Goal: Task Accomplishment & Management: Manage account settings

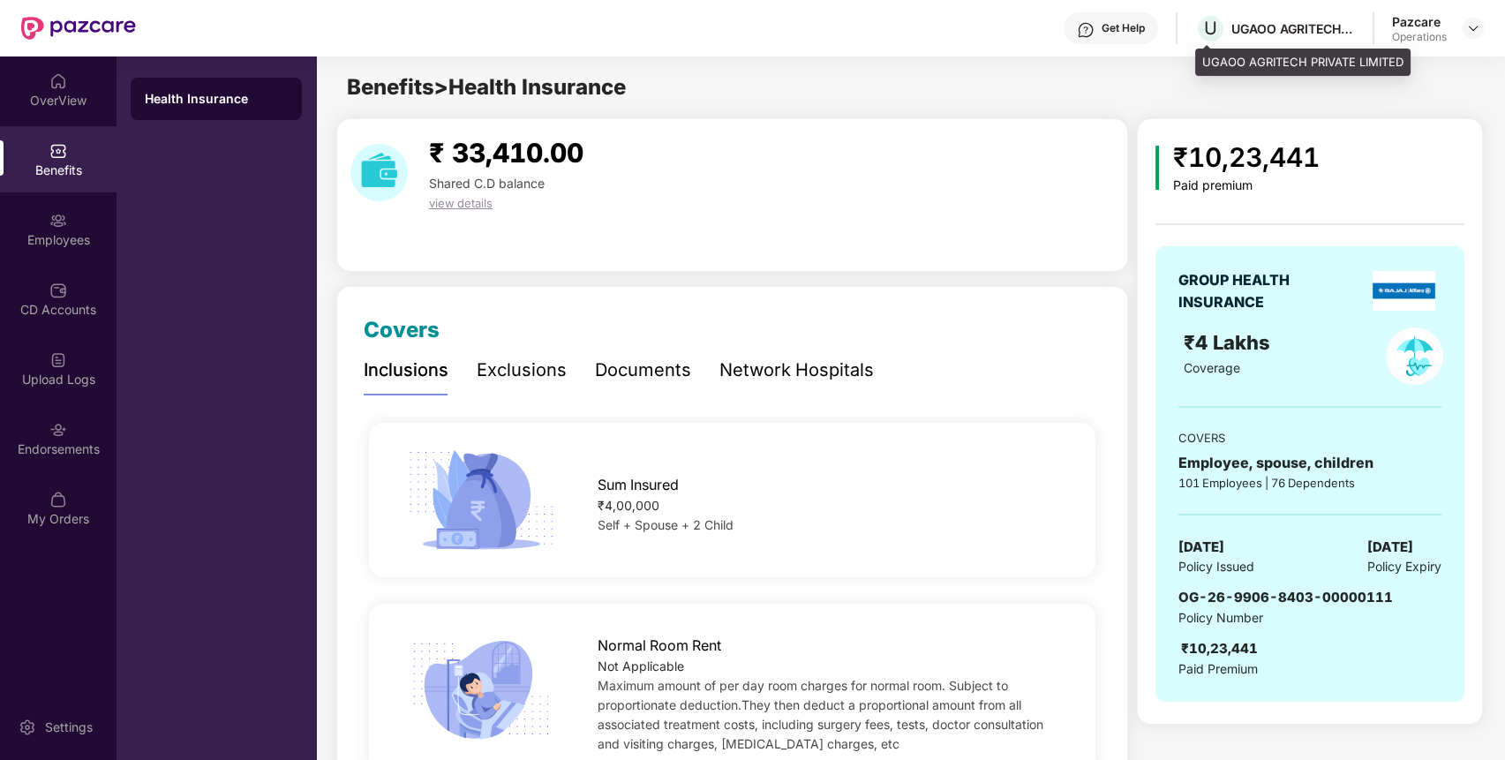
click at [1275, 34] on div "UGAOO AGRITECH PRIVATE LIMITED" at bounding box center [1294, 28] width 124 height 17
copy div "UGAOO AGRITECH PRIVATE LIMITED"
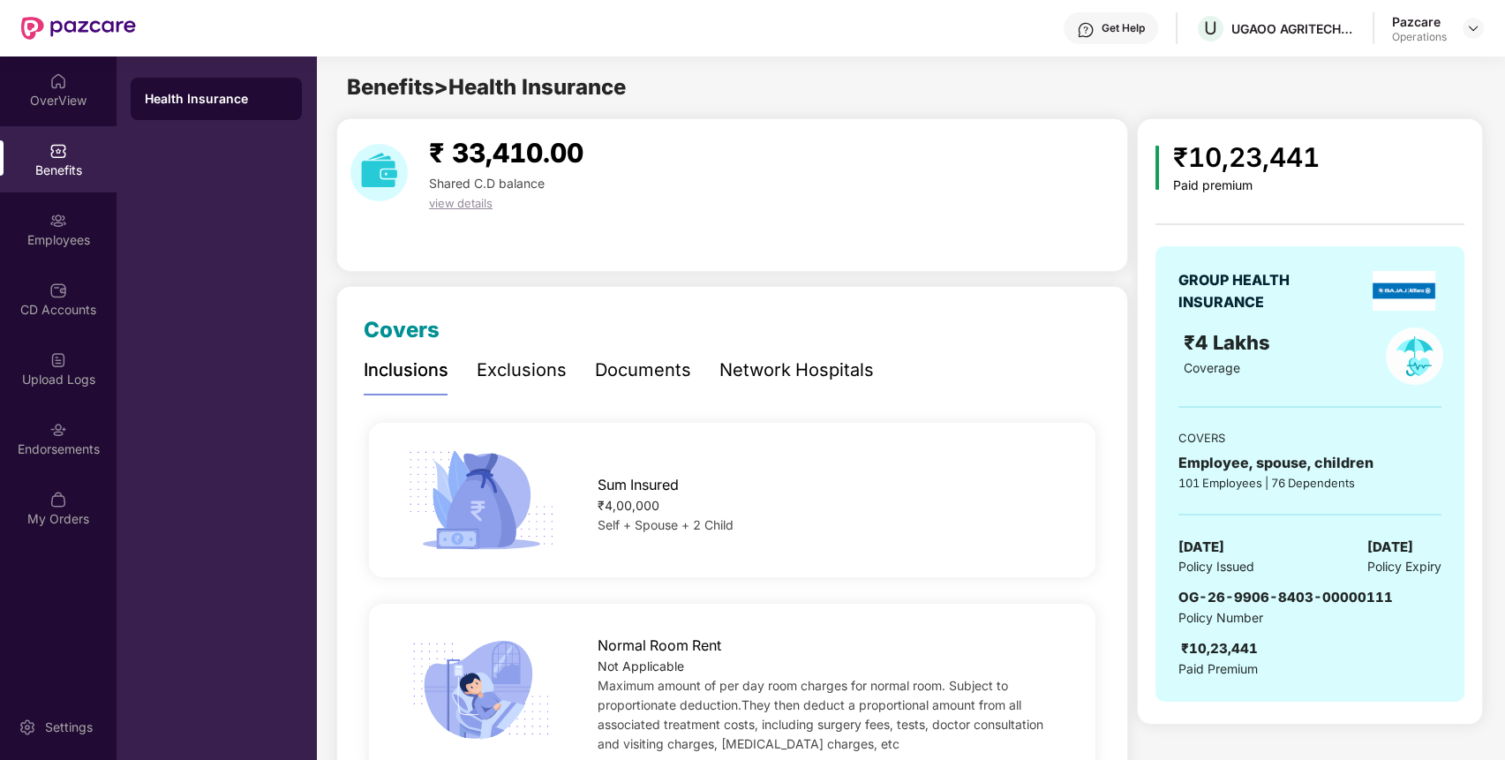
click at [1218, 599] on span "OG-26-9906-8403-00000111" at bounding box center [1286, 597] width 215 height 17
copy span "OG-26-9906-8403-00000111"
drag, startPoint x: 79, startPoint y: 431, endPoint x: 44, endPoint y: 422, distance: 35.5
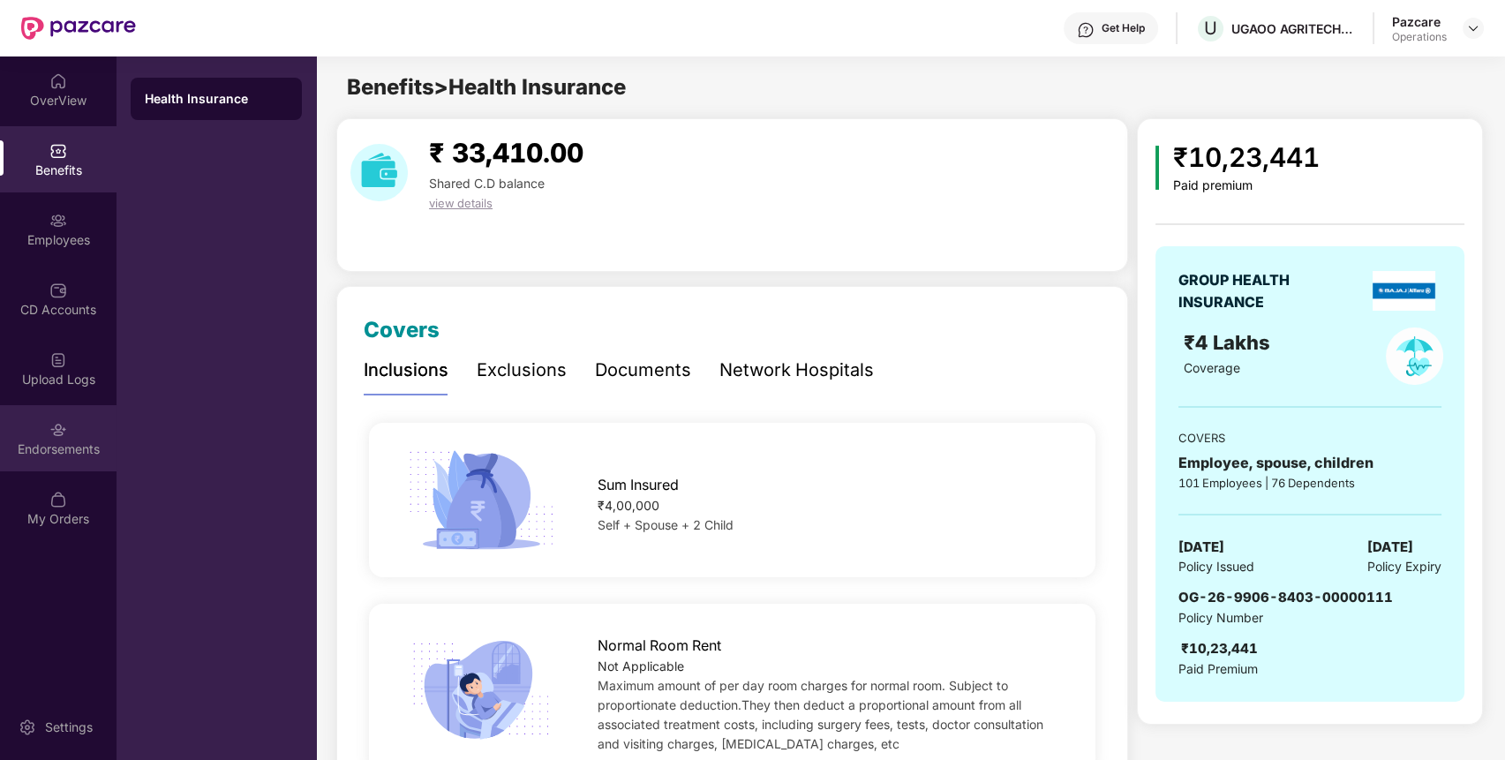
click at [44, 422] on div "Endorsements" at bounding box center [58, 438] width 117 height 66
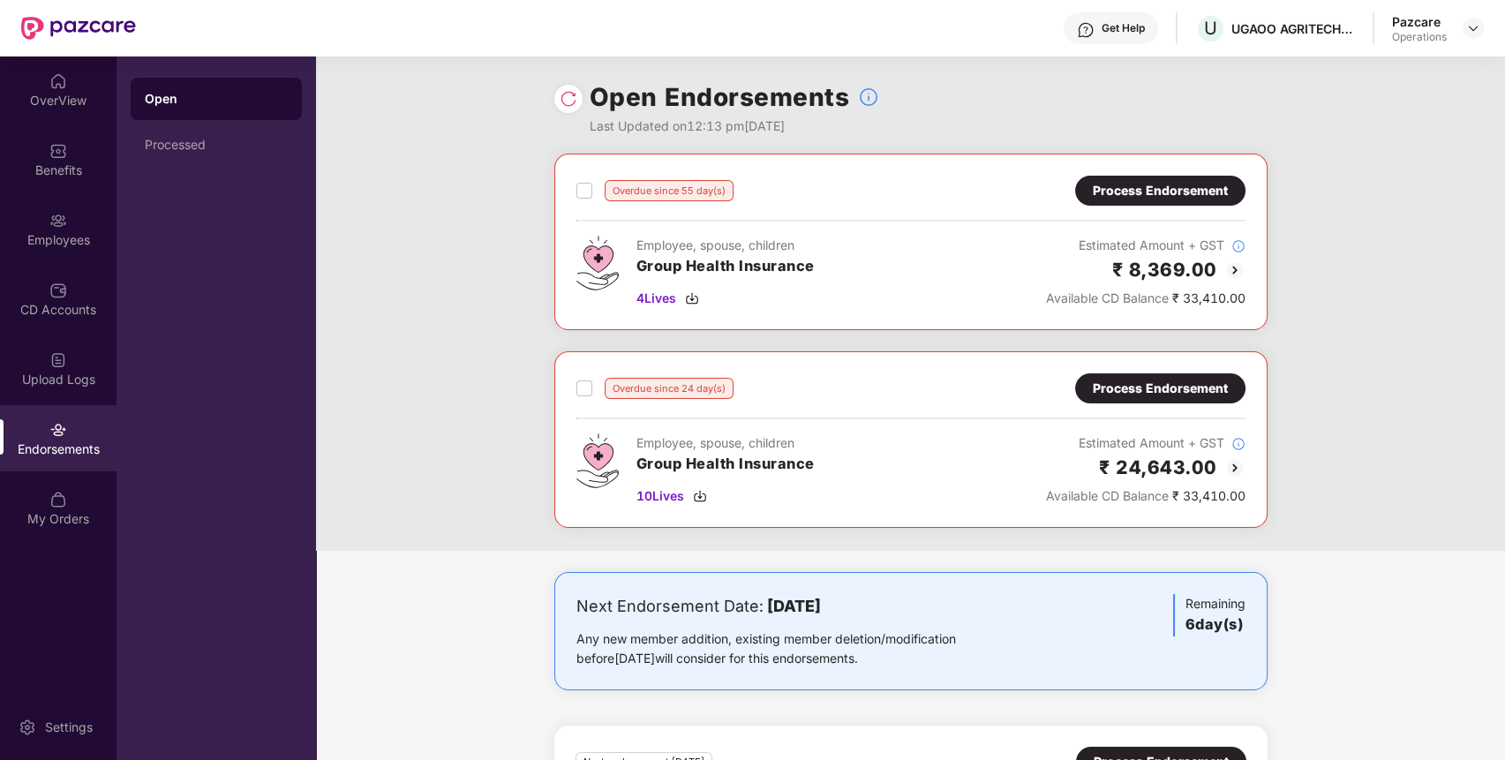
click at [1210, 183] on div "Process Endorsement" at bounding box center [1160, 190] width 135 height 19
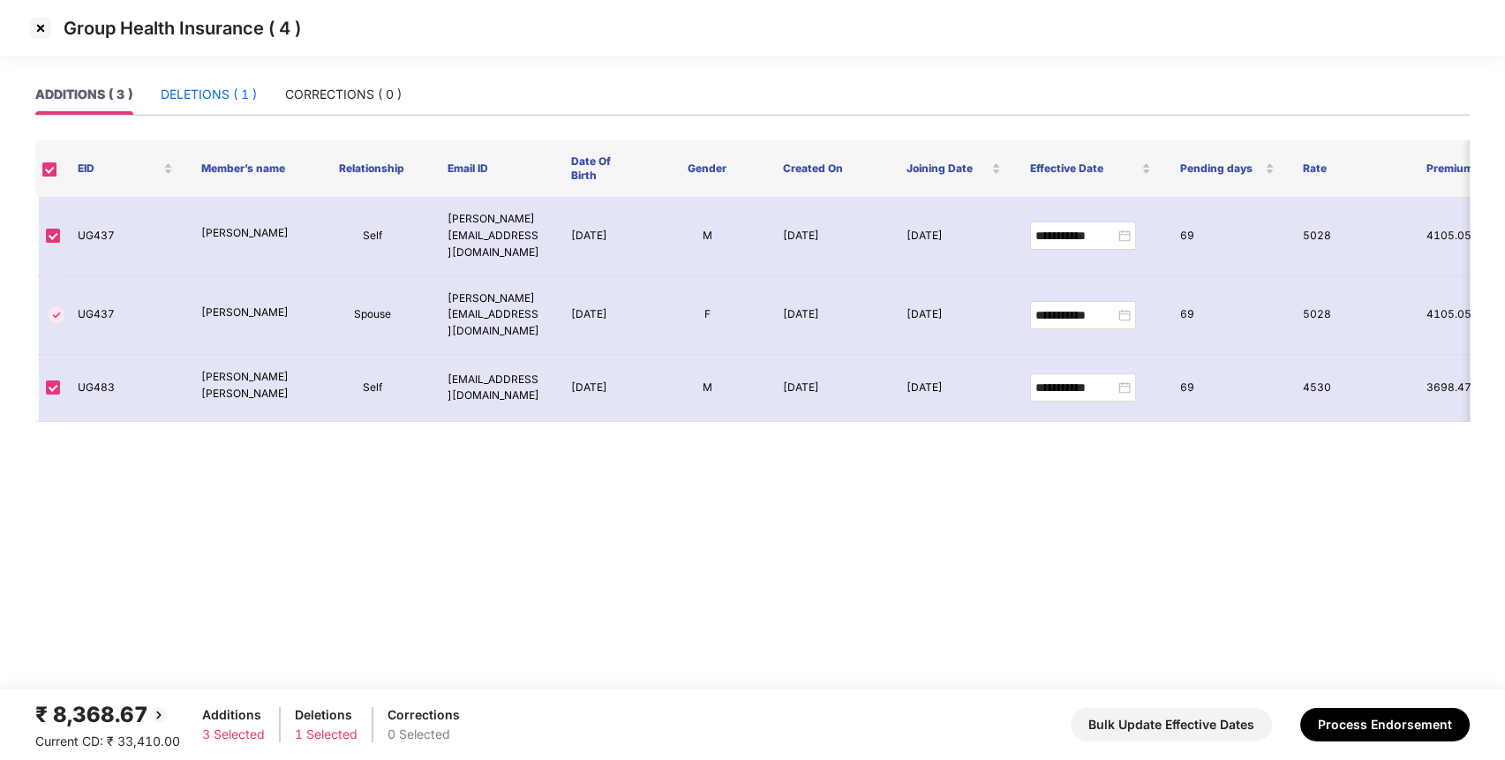
click at [252, 98] on div "DELETIONS ( 1 )" at bounding box center [209, 94] width 96 height 19
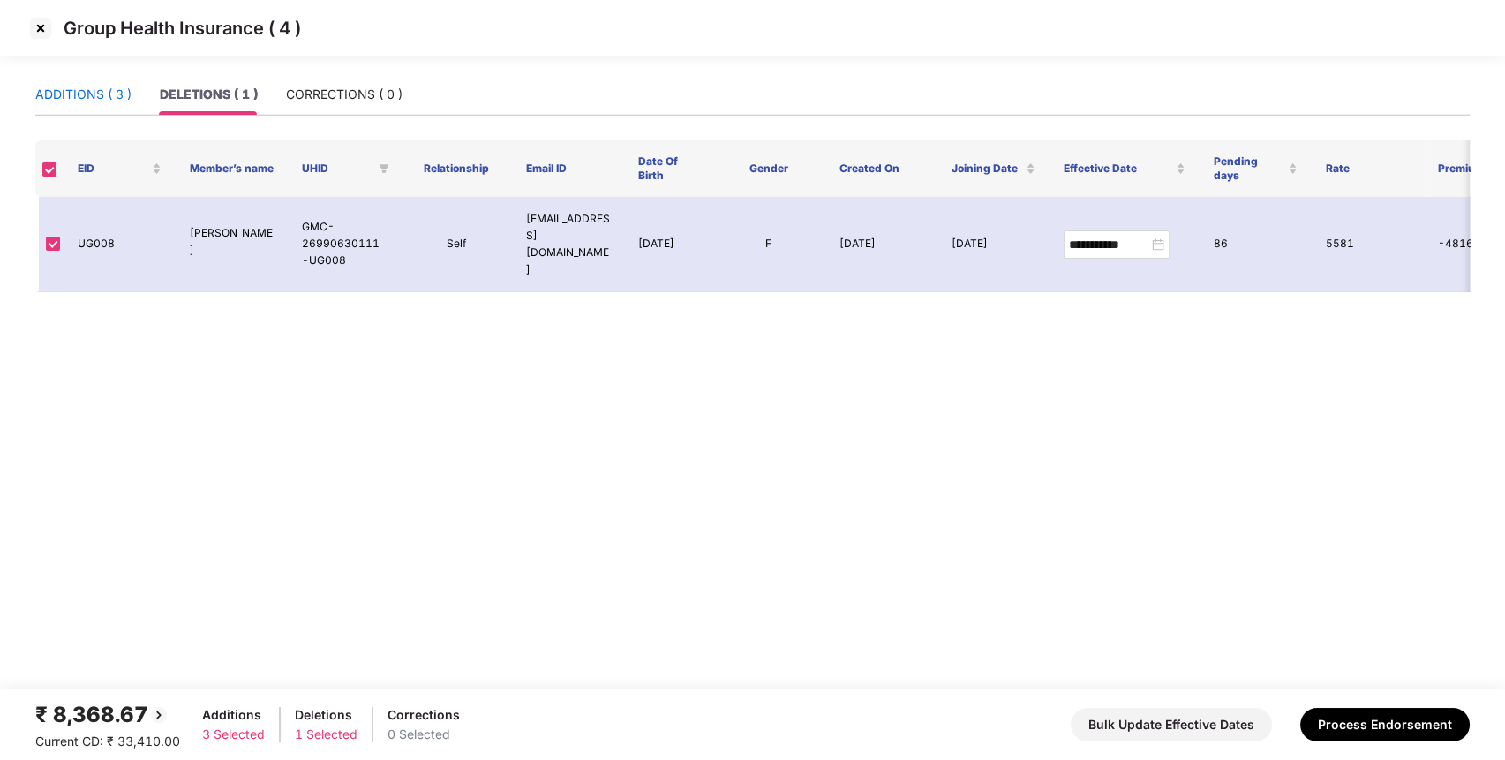
click at [114, 87] on div "ADDITIONS ( 3 )" at bounding box center [83, 94] width 96 height 19
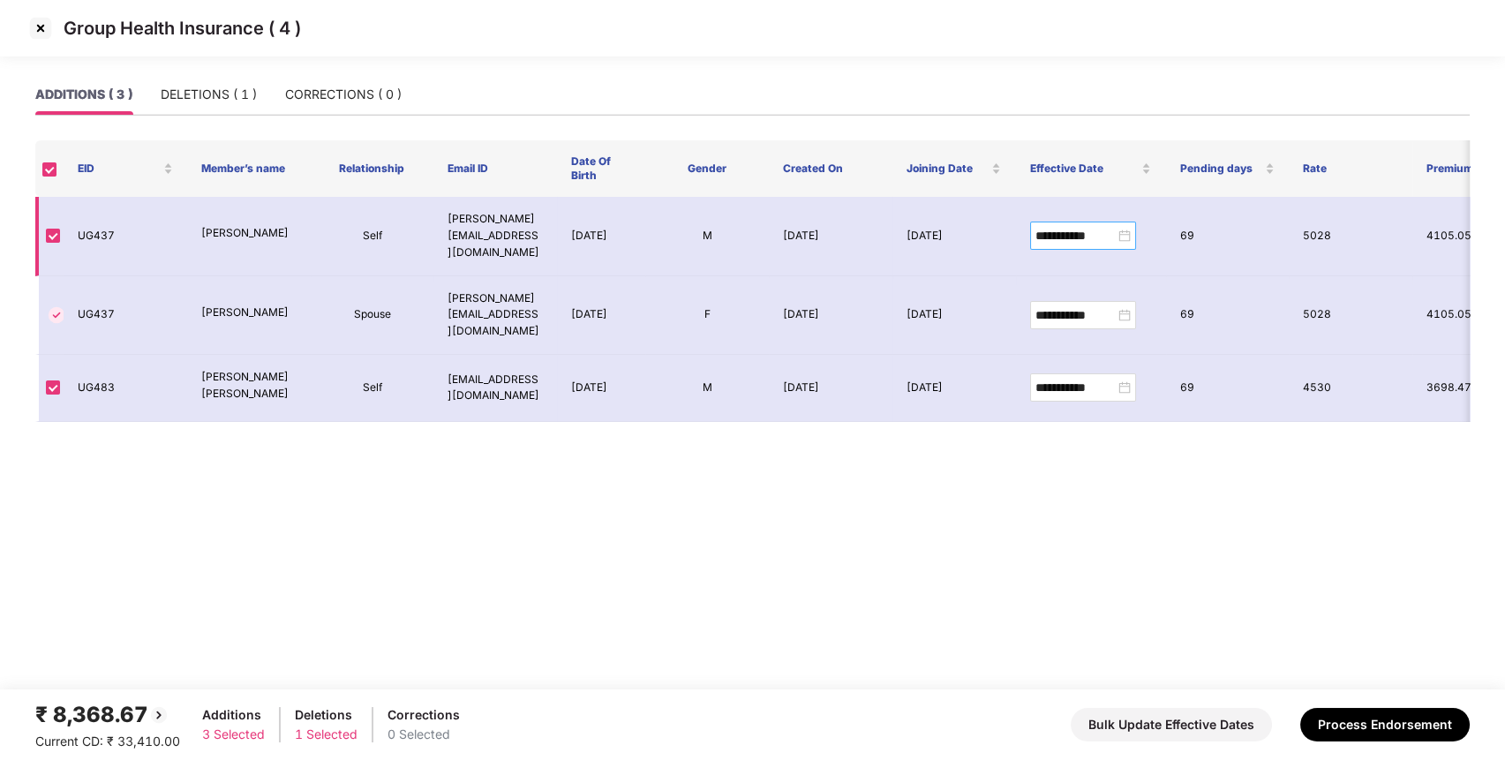
click at [1119, 227] on div "**********" at bounding box center [1083, 235] width 95 height 19
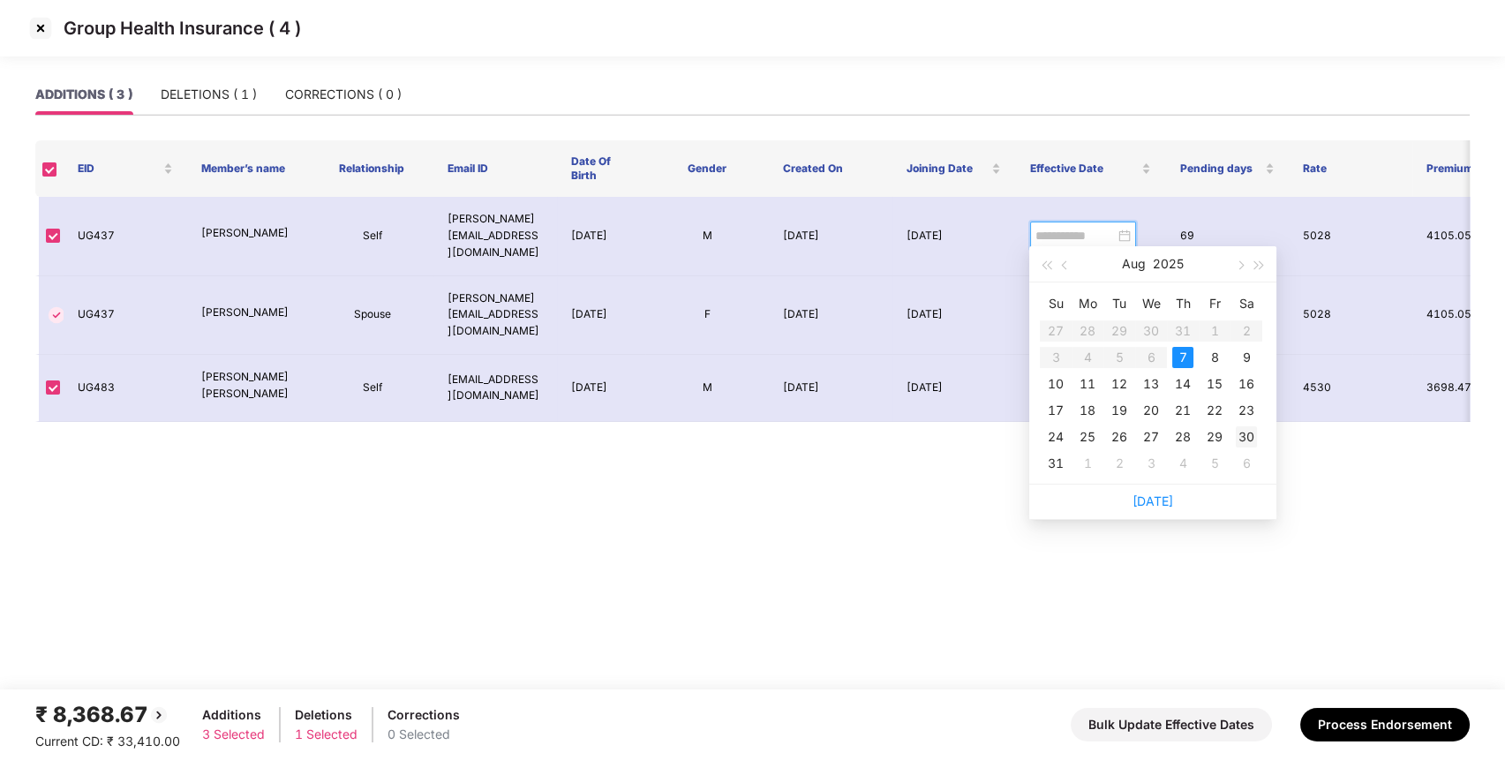
type input "**********"
click at [1246, 435] on div "30" at bounding box center [1246, 436] width 21 height 21
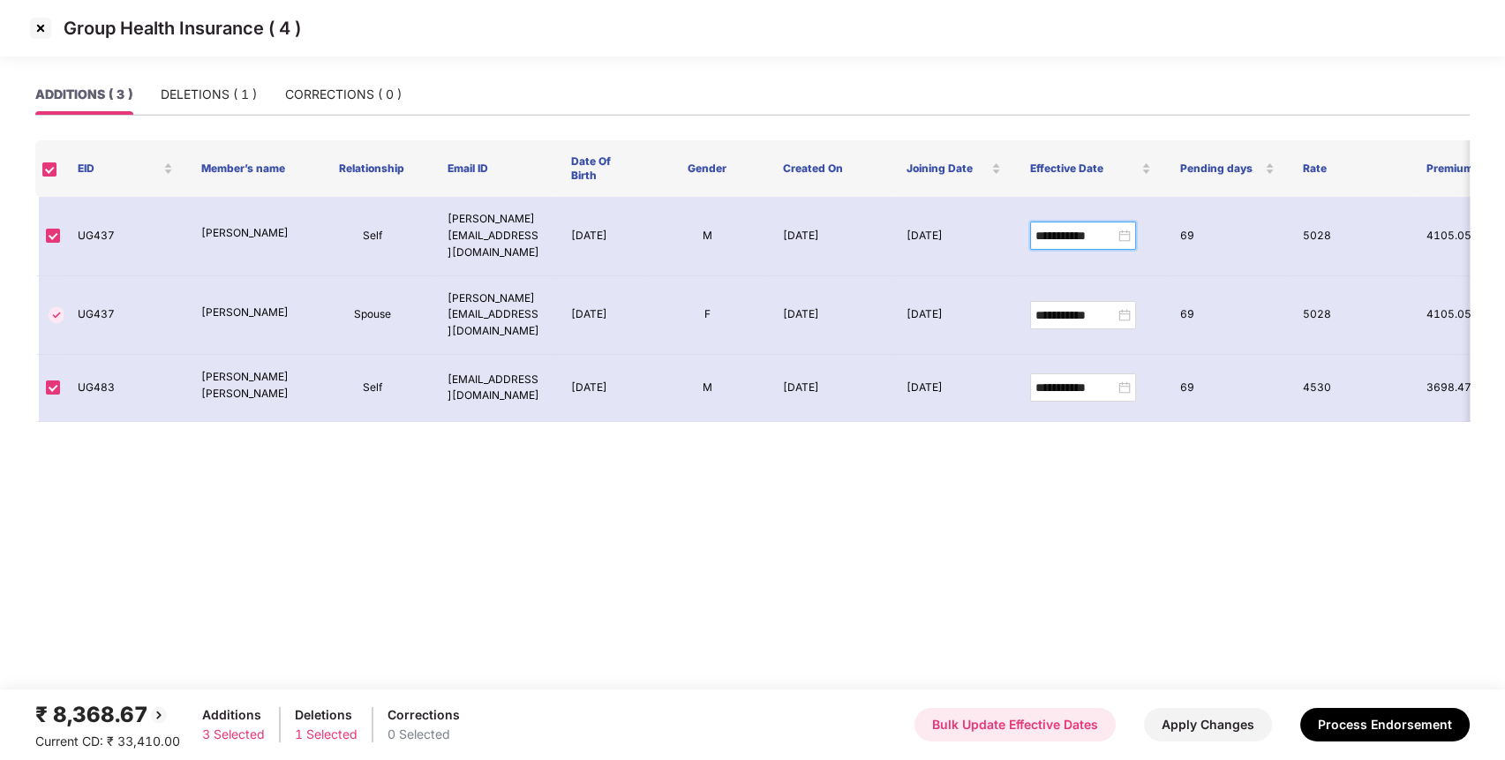
click at [1057, 721] on button "Bulk Update Effective Dates" at bounding box center [1015, 725] width 201 height 34
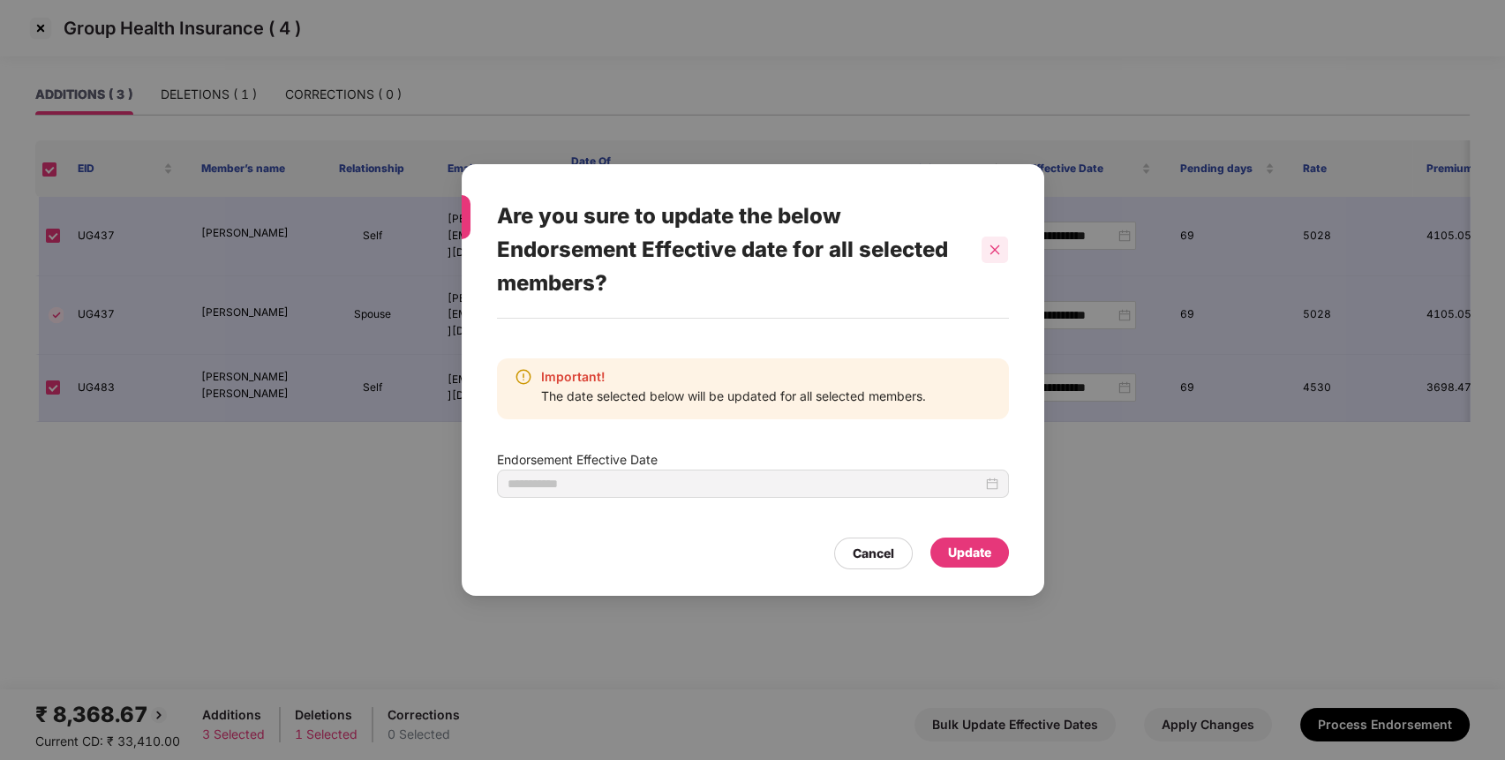
click at [995, 251] on icon "close" at bounding box center [995, 250] width 12 height 12
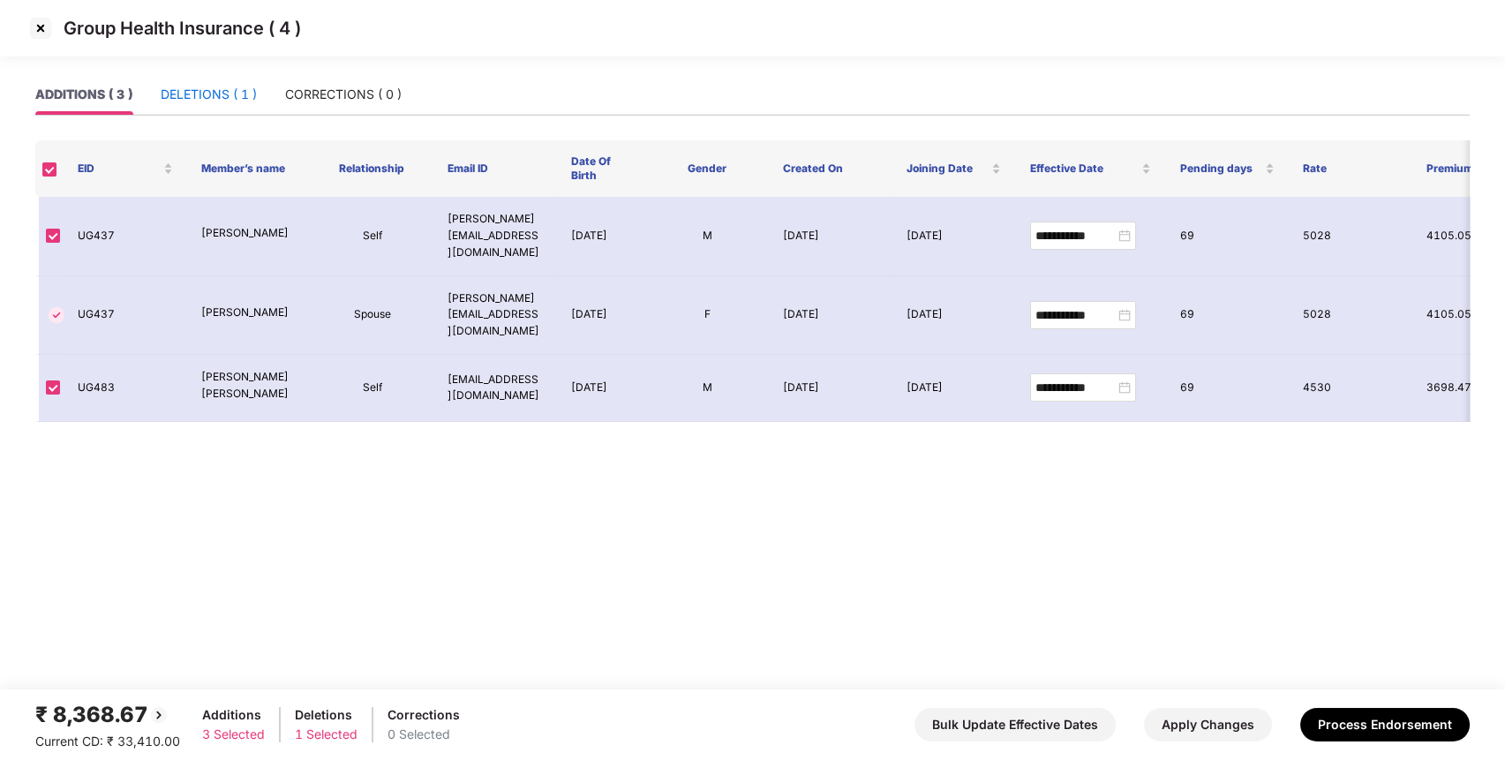
click at [251, 98] on div "DELETIONS ( 1 )" at bounding box center [209, 94] width 96 height 19
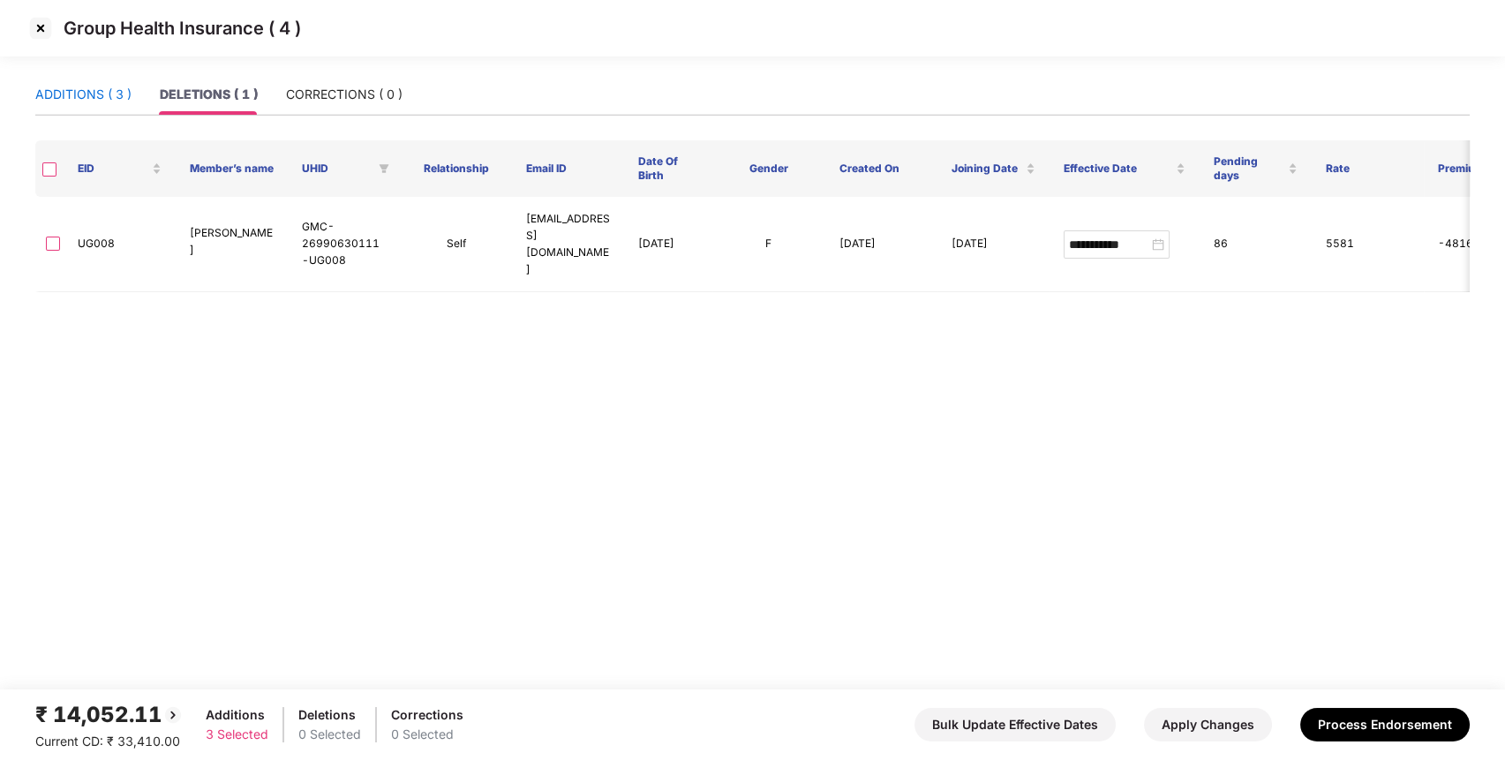
click at [82, 94] on div "ADDITIONS ( 3 )" at bounding box center [83, 94] width 96 height 19
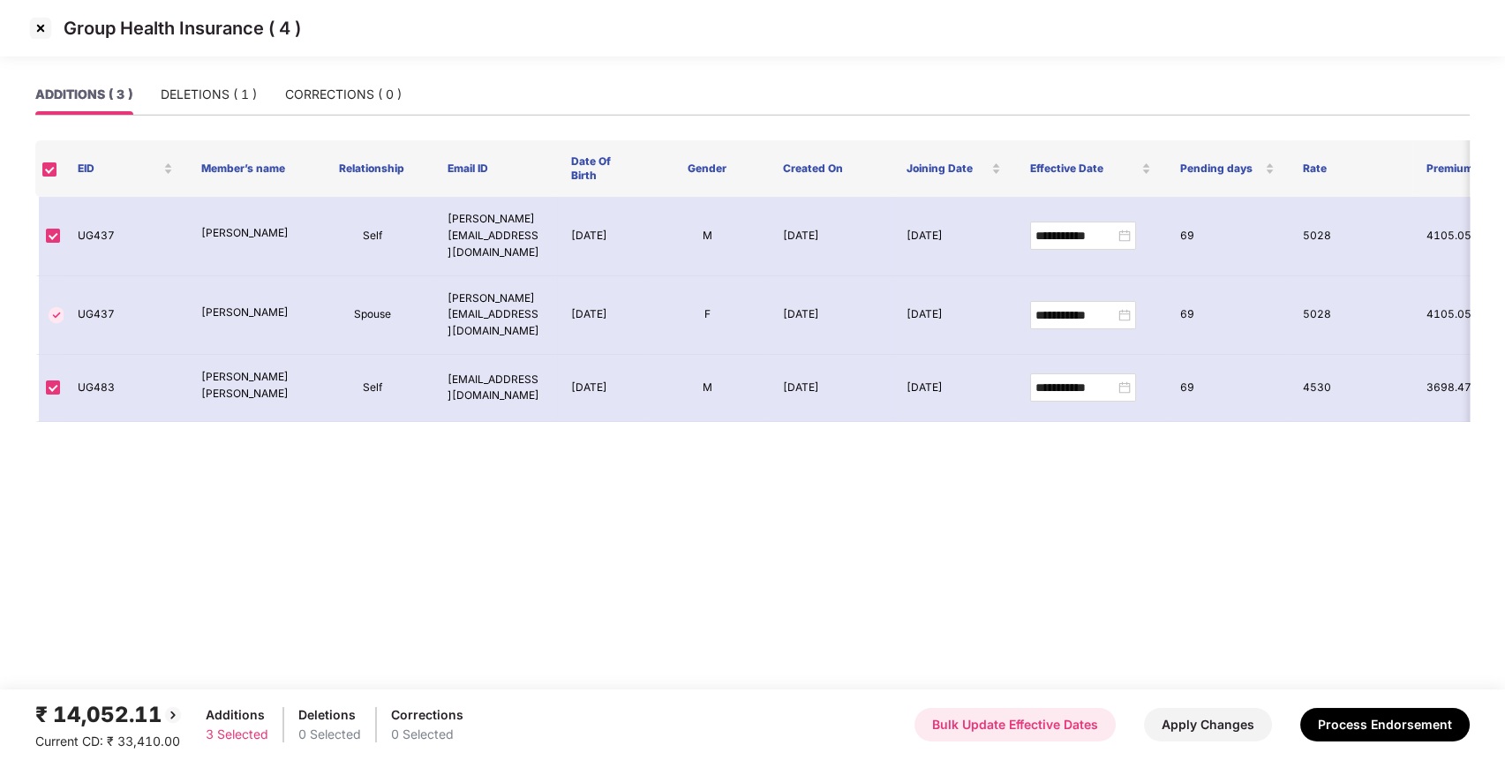
click at [1066, 727] on button "Bulk Update Effective Dates" at bounding box center [1015, 725] width 201 height 34
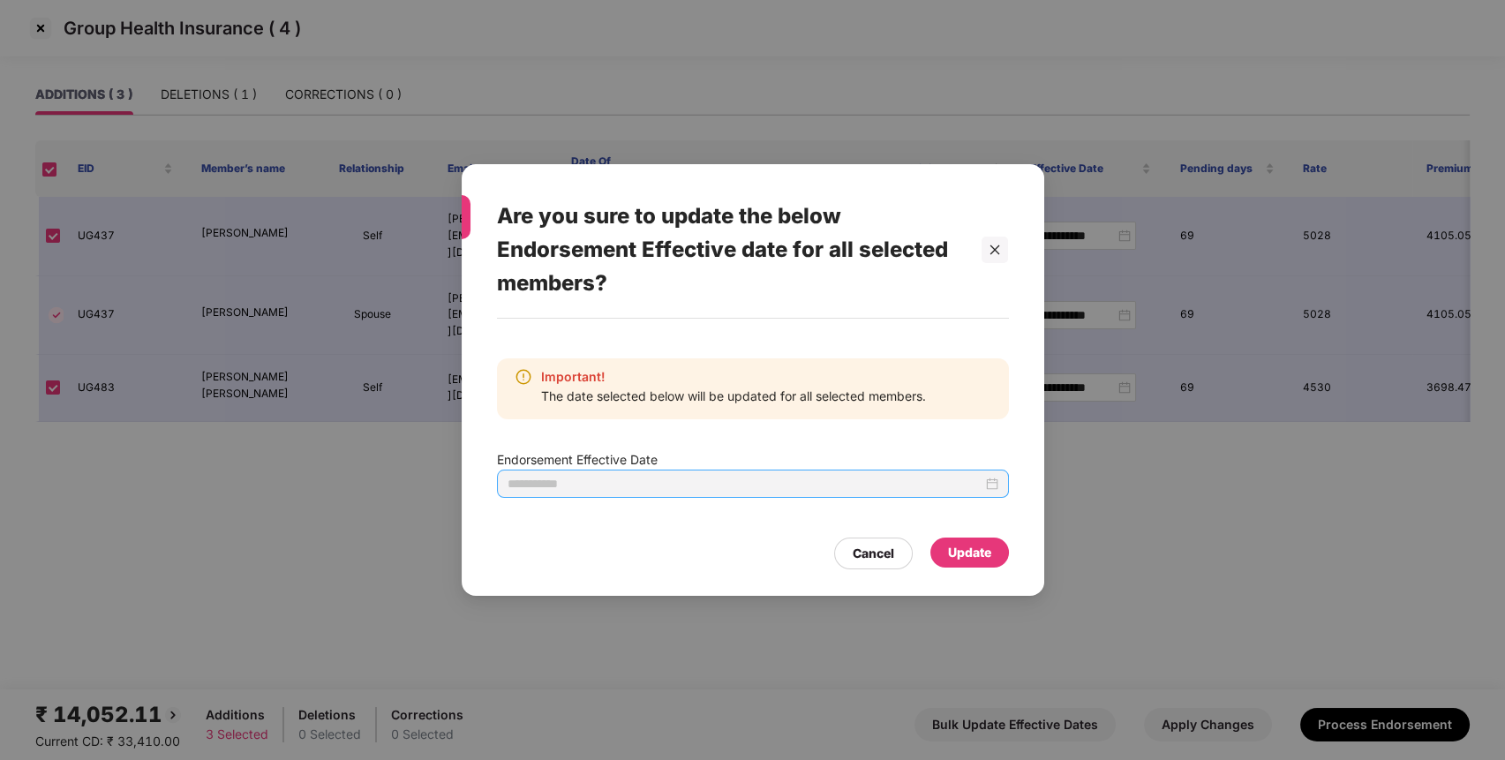
click at [988, 483] on div at bounding box center [753, 483] width 491 height 19
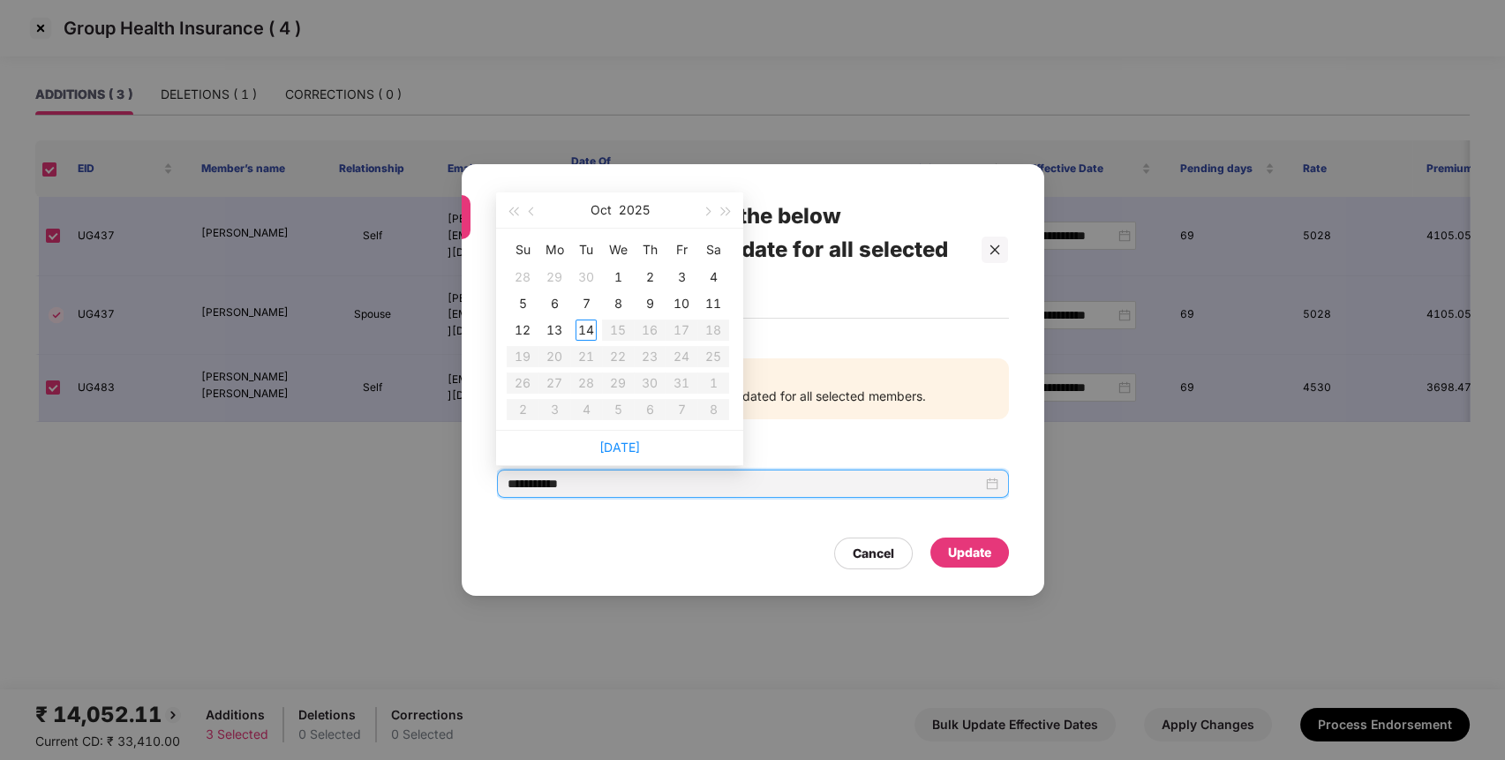
type input "**********"
click at [528, 206] on button "button" at bounding box center [532, 209] width 19 height 35
type input "**********"
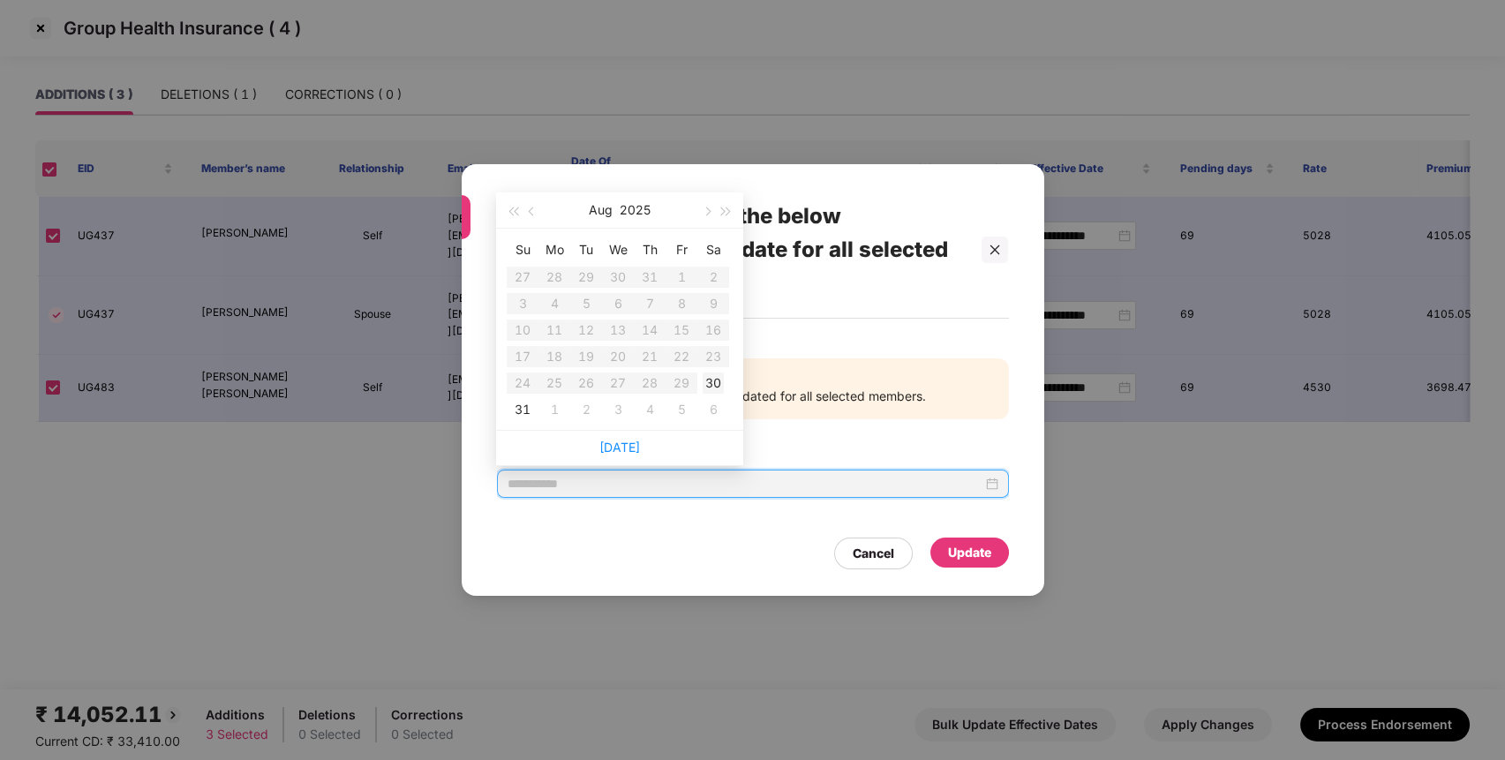
click at [717, 381] on div "30" at bounding box center [713, 383] width 21 height 21
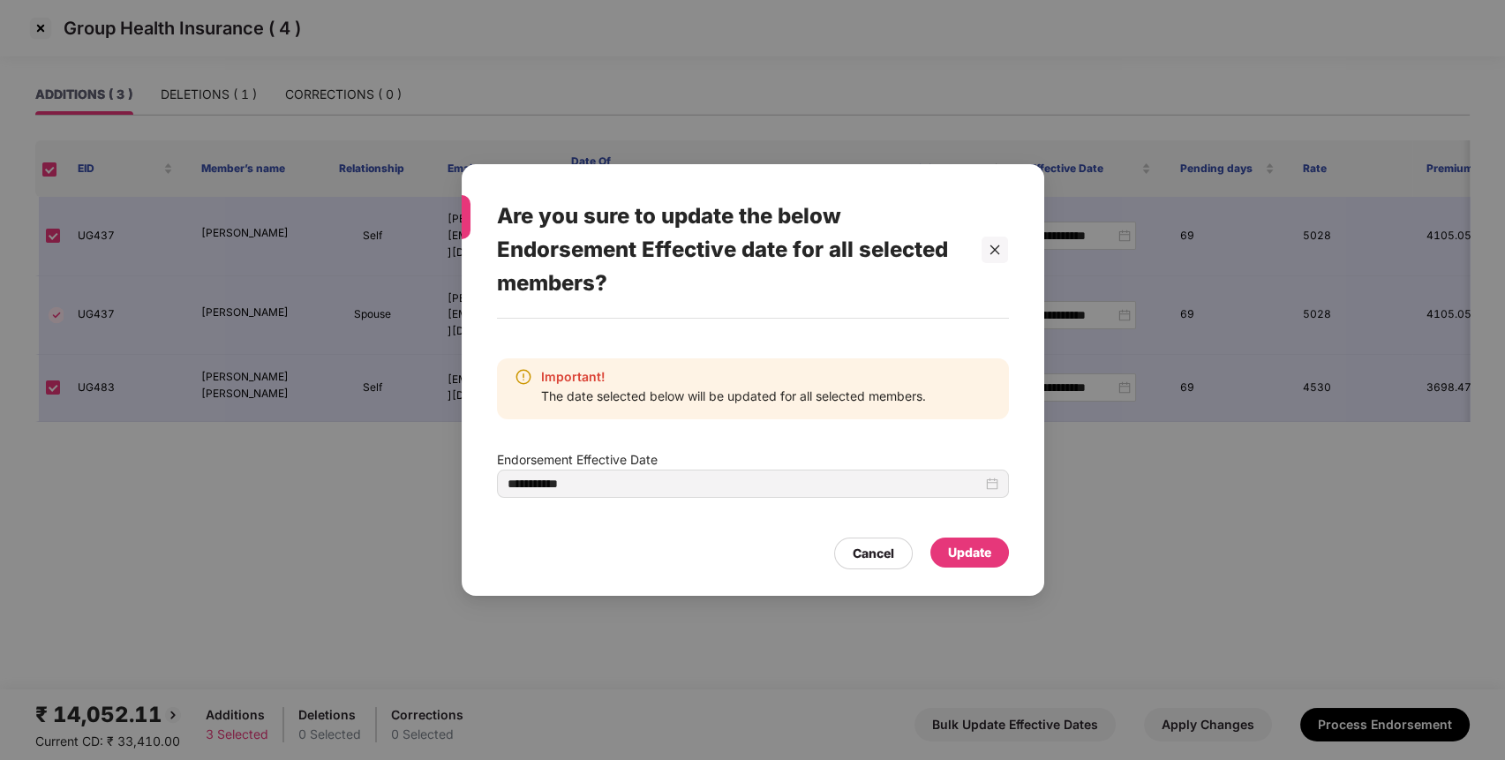
click at [970, 566] on div "Update" at bounding box center [970, 553] width 79 height 30
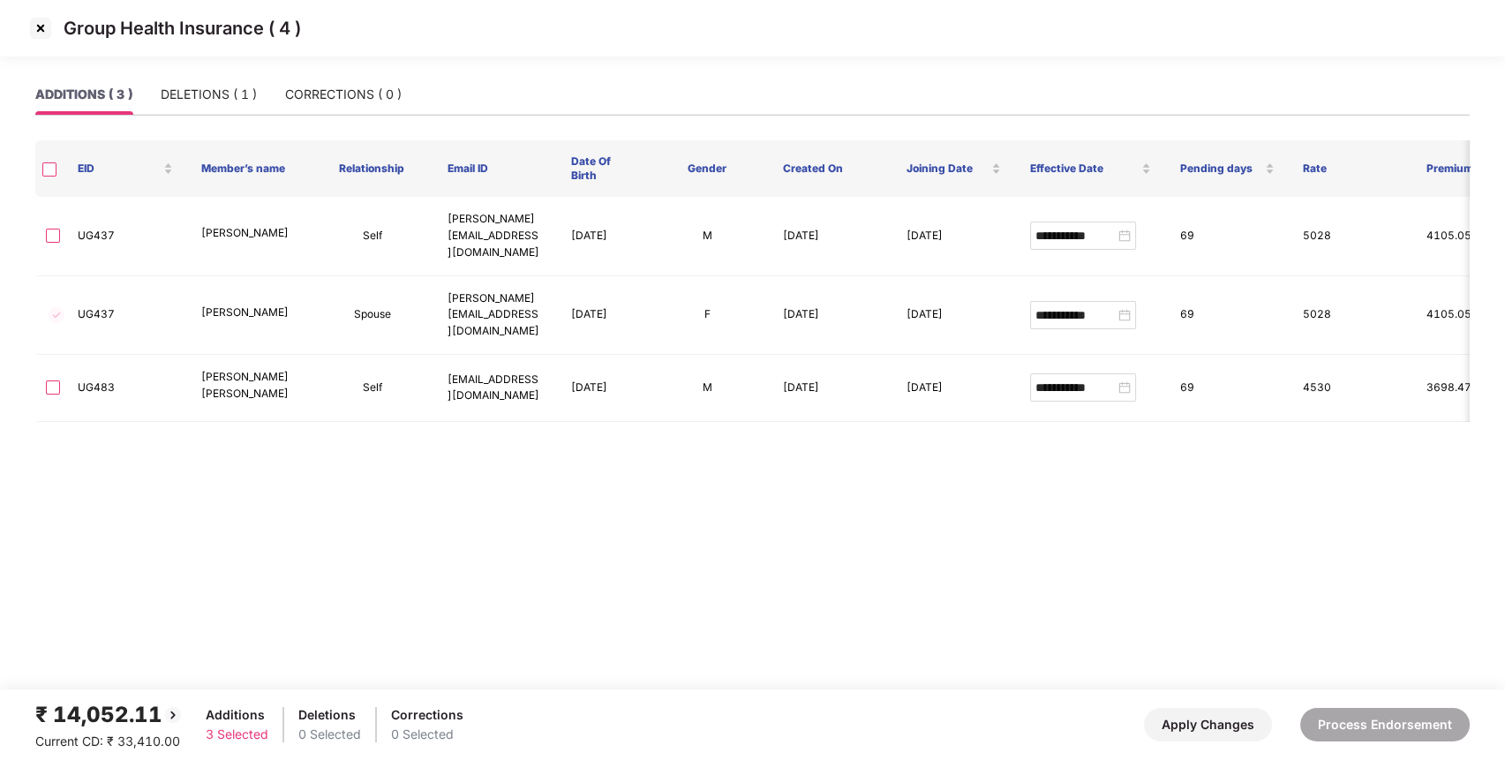
type input "**********"
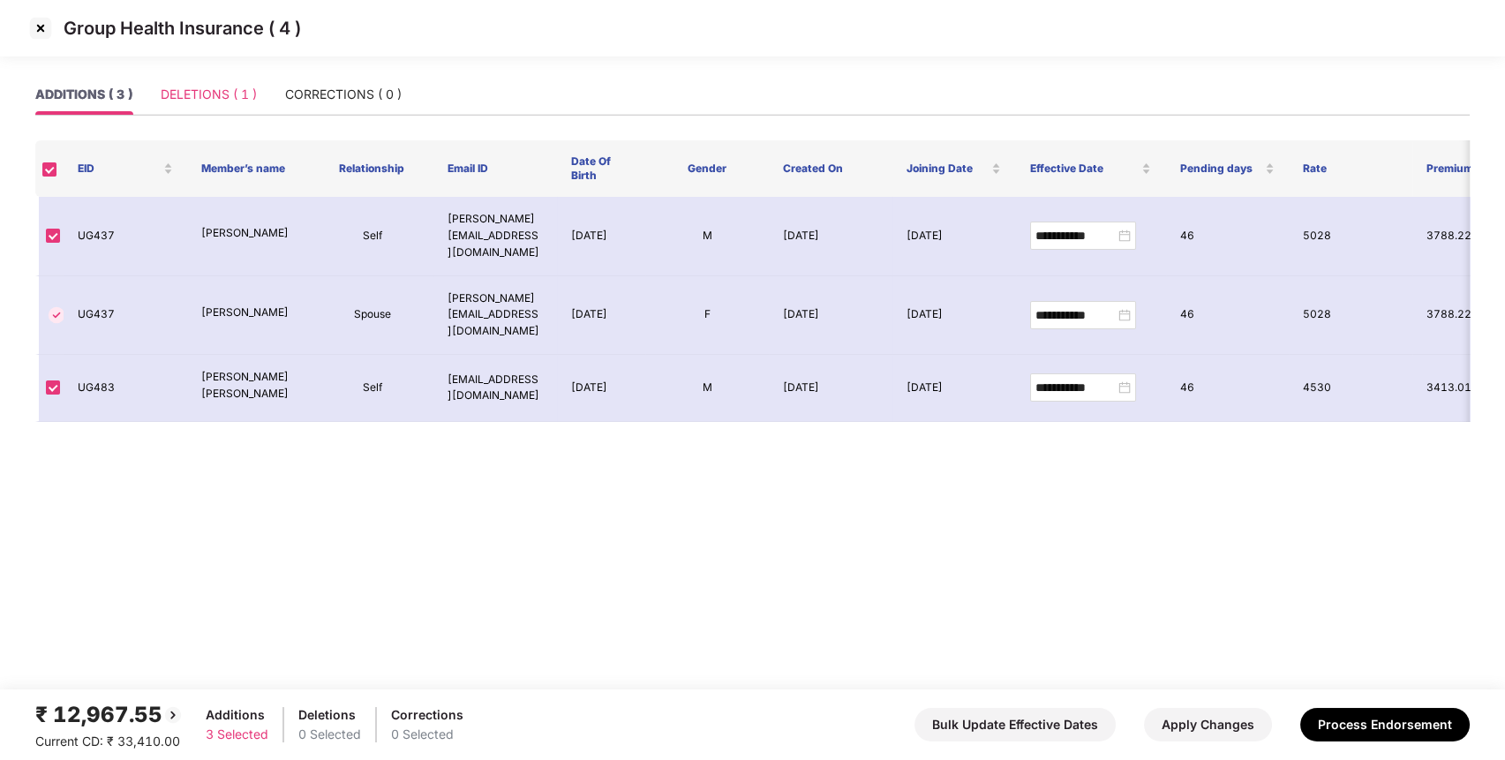
click at [237, 81] on div "DELETIONS ( 1 )" at bounding box center [209, 94] width 96 height 41
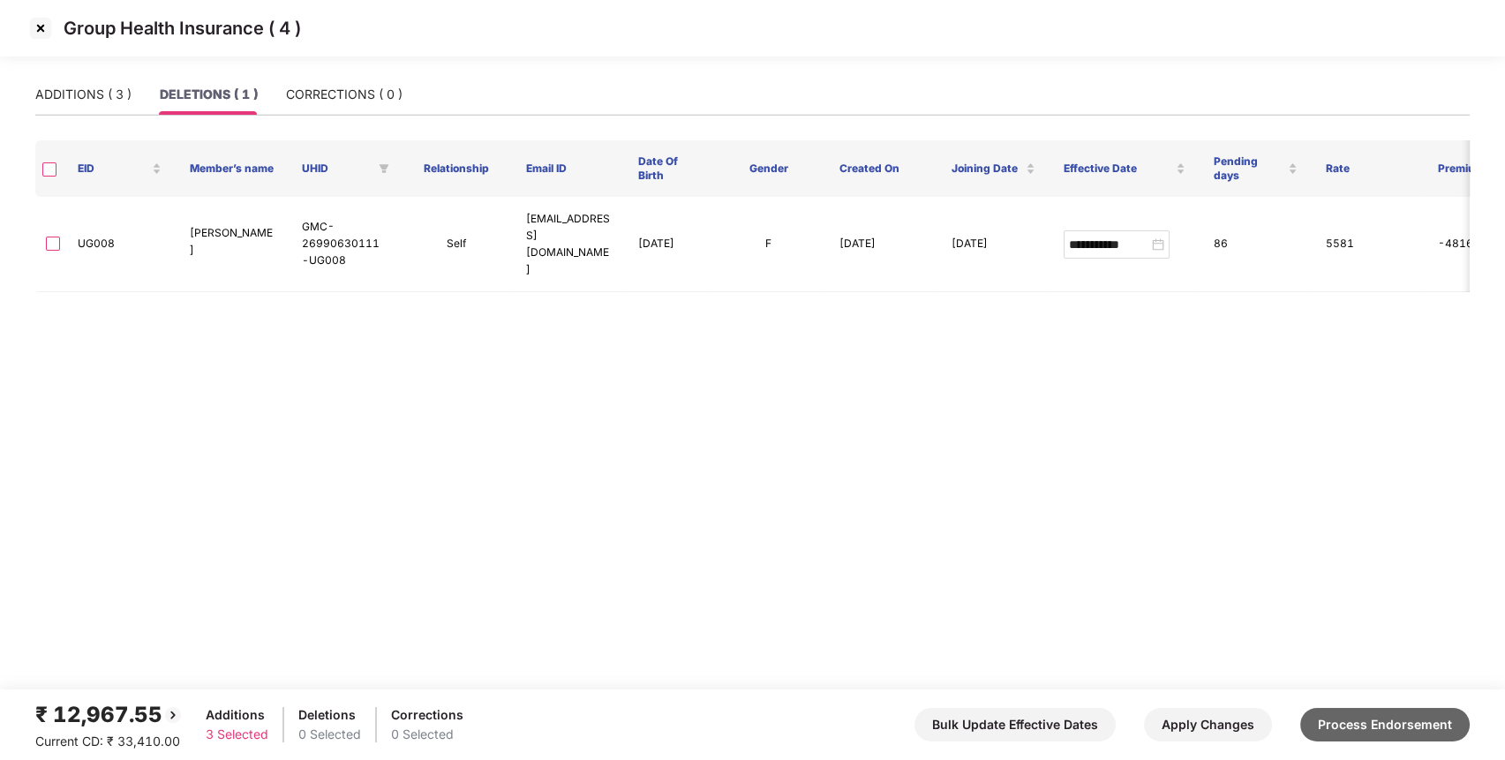
click at [1357, 736] on button "Process Endorsement" at bounding box center [1385, 725] width 170 height 34
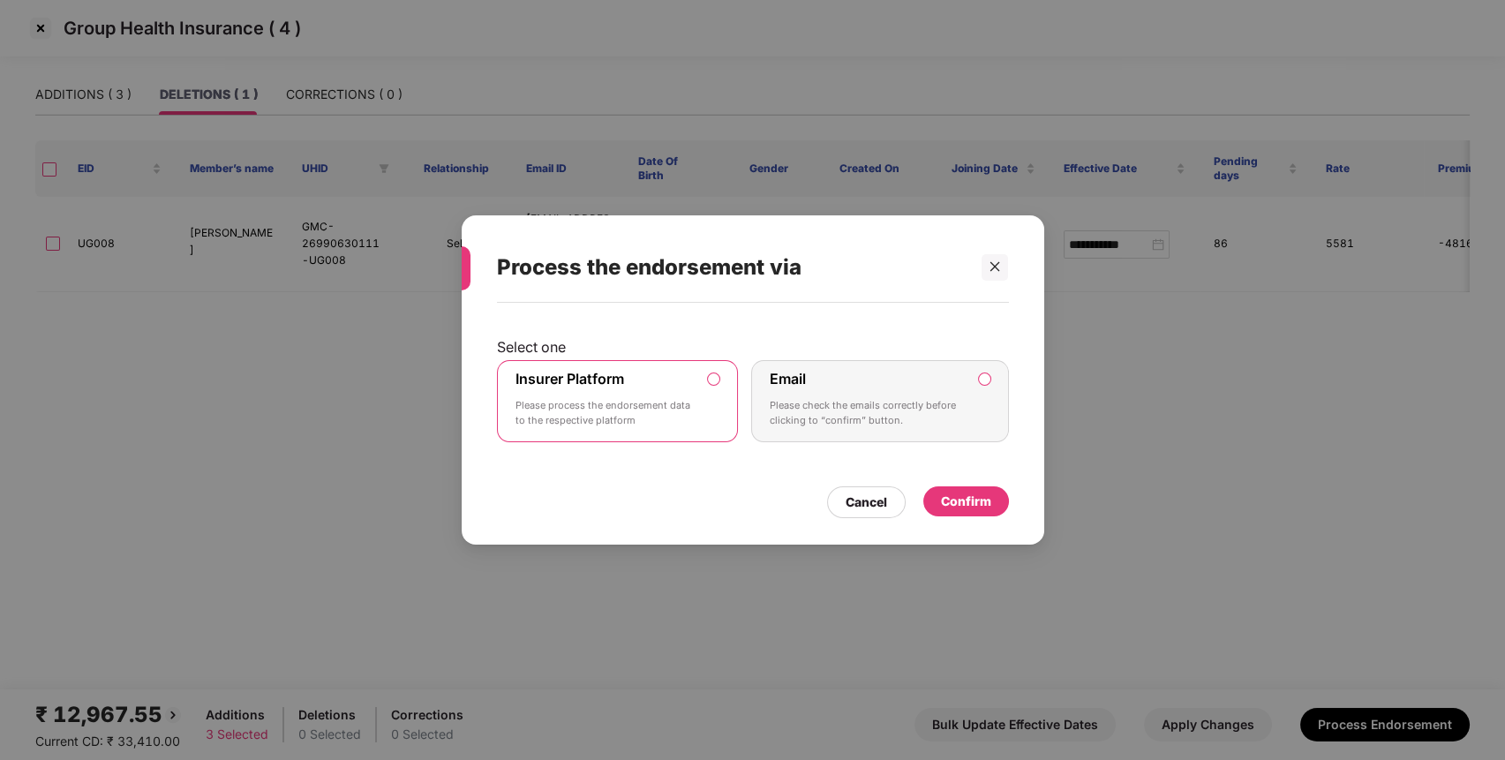
click at [960, 494] on div "Confirm" at bounding box center [966, 501] width 50 height 19
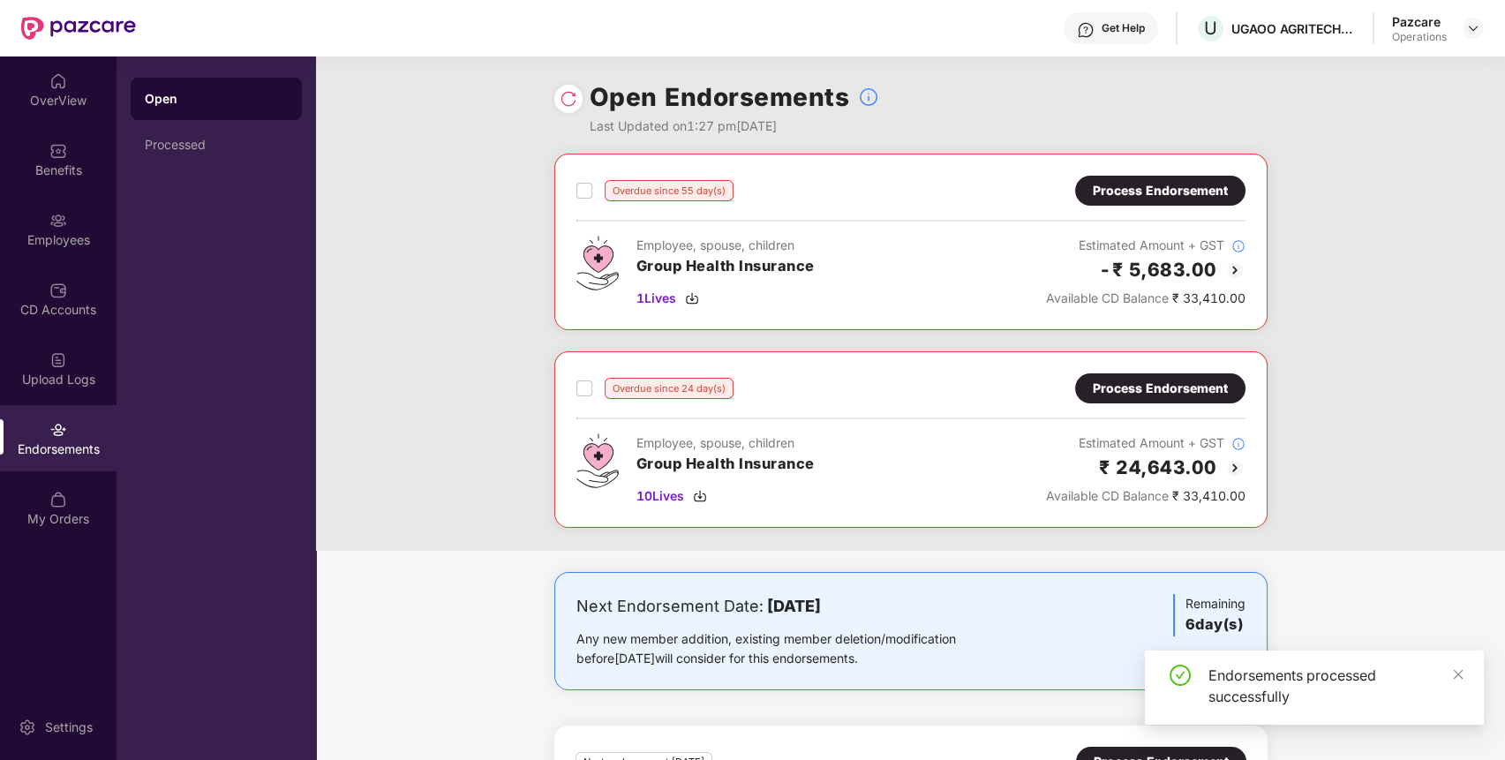
click at [1142, 399] on div "Process Endorsement" at bounding box center [1160, 388] width 170 height 30
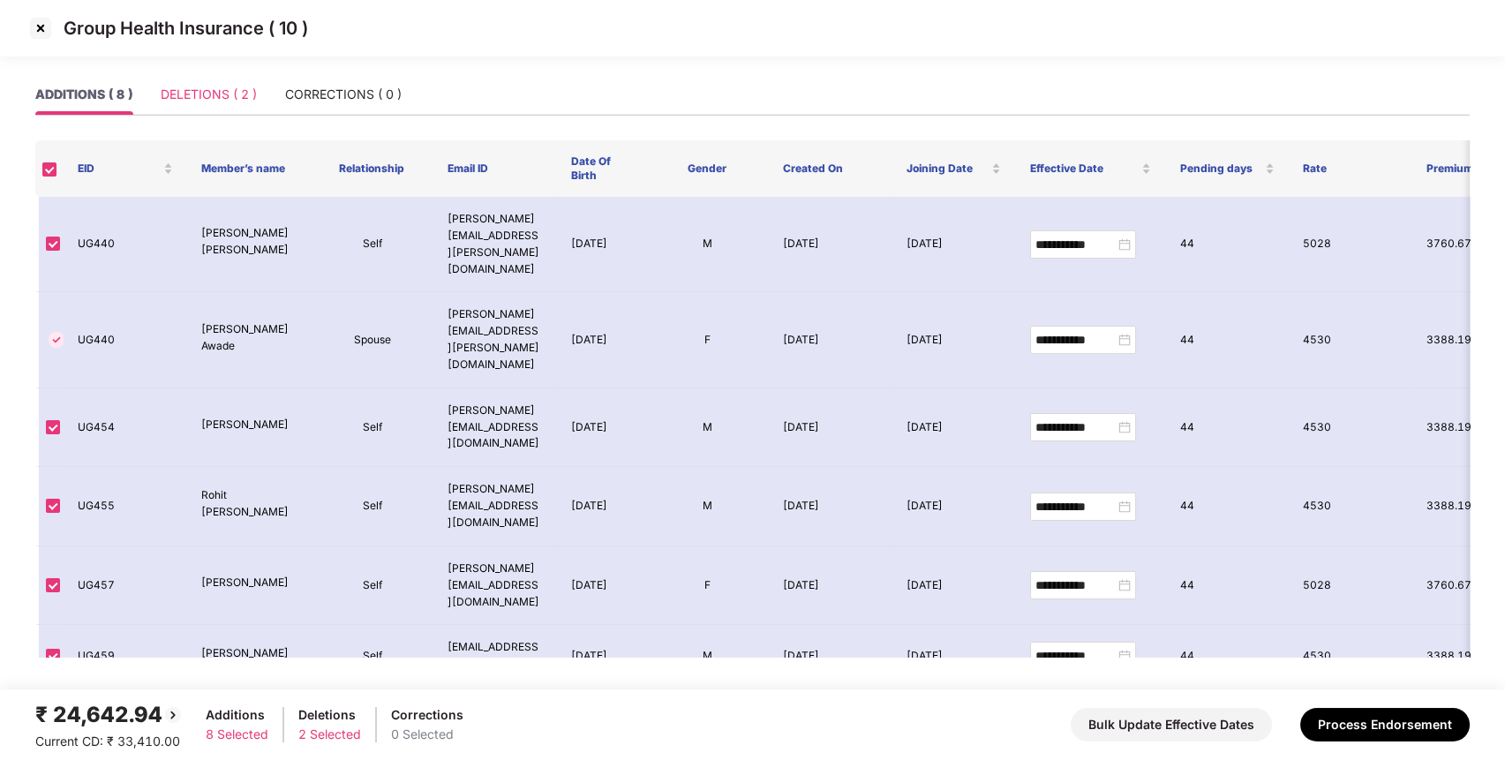
click at [205, 80] on div "DELETIONS ( 2 )" at bounding box center [209, 94] width 96 height 41
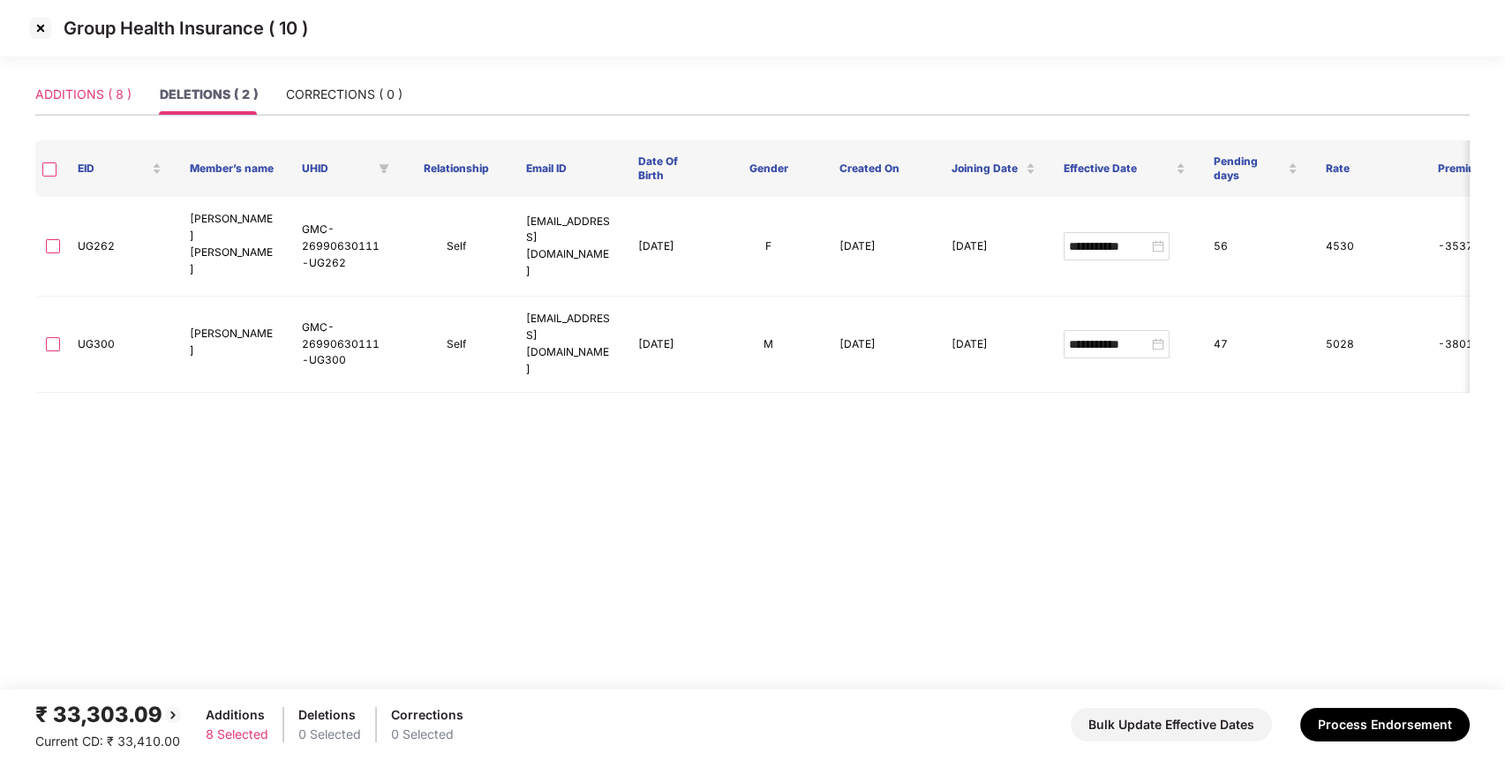
click at [87, 106] on div "ADDITIONS ( 8 )" at bounding box center [83, 94] width 96 height 41
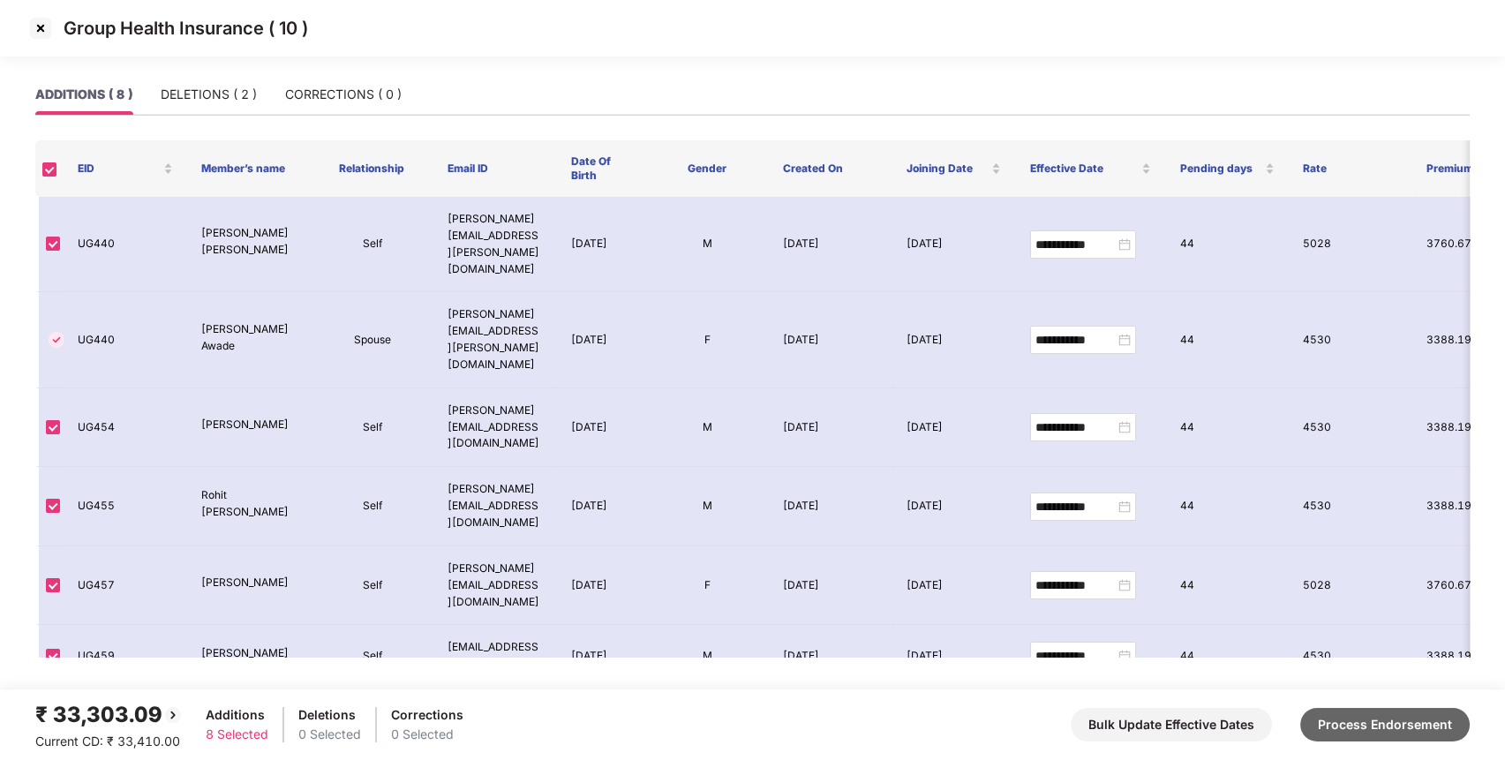
click at [1348, 726] on button "Process Endorsement" at bounding box center [1385, 725] width 170 height 34
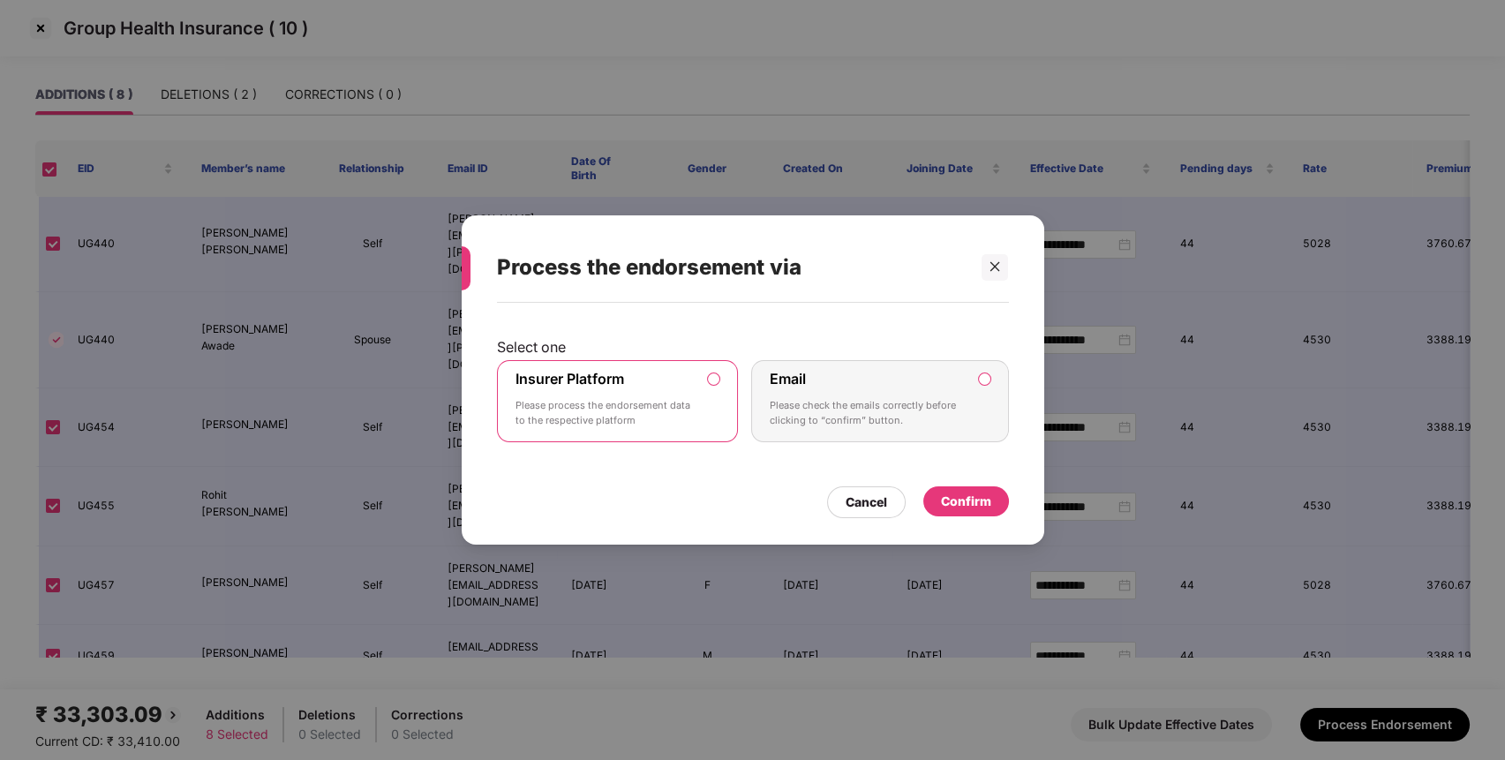
click at [974, 501] on div "Confirm" at bounding box center [966, 501] width 50 height 19
